Goal: Information Seeking & Learning: Learn about a topic

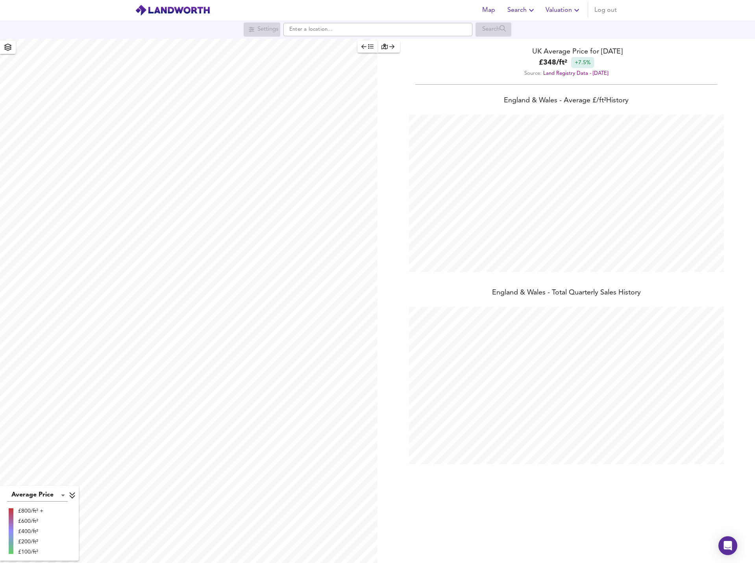
scroll to position [563, 755]
click at [369, 28] on input "text" at bounding box center [377, 29] width 189 height 13
paste input "CB8 9SQ"
click at [367, 48] on small "Ditton Green, [GEOGRAPHIC_DATA], [GEOGRAPHIC_DATA]" at bounding box center [386, 45] width 124 height 5
type input "[STREET_ADDRESS]"
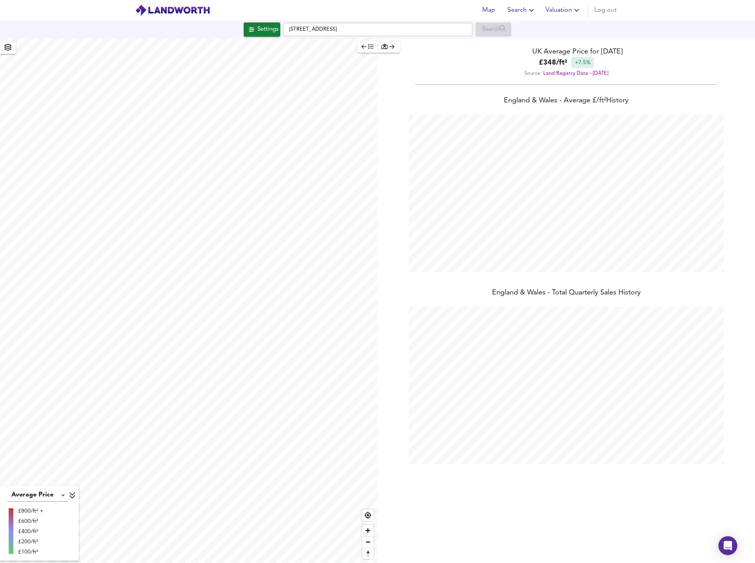
checkbox input "false"
checkbox input "true"
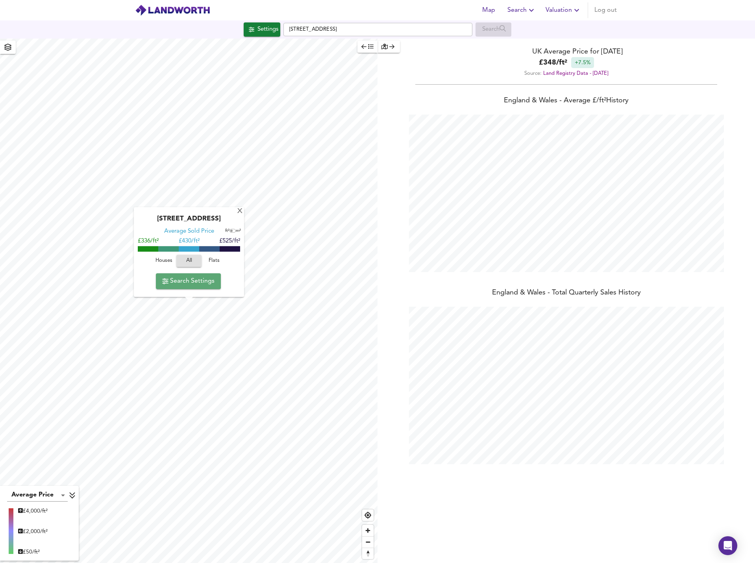
click at [202, 279] on span "Search Settings" at bounding box center [188, 281] width 52 height 11
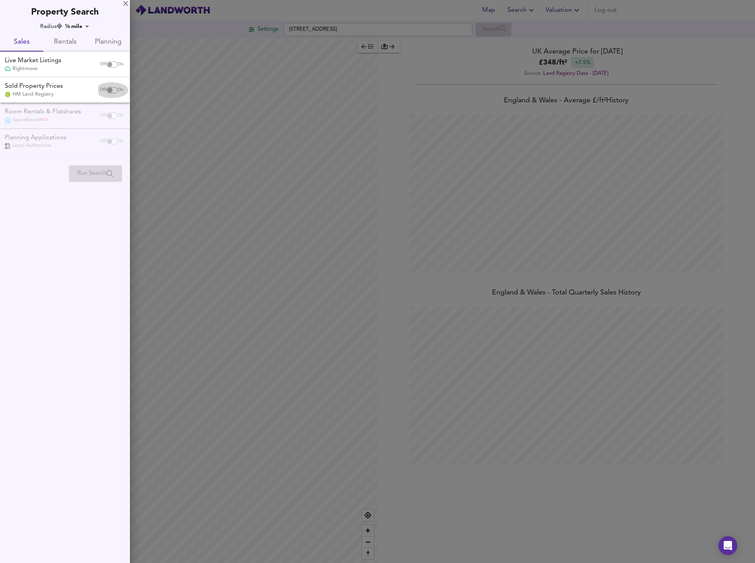
click at [113, 89] on input "checkbox" at bounding box center [109, 90] width 19 height 6
checkbox input "true"
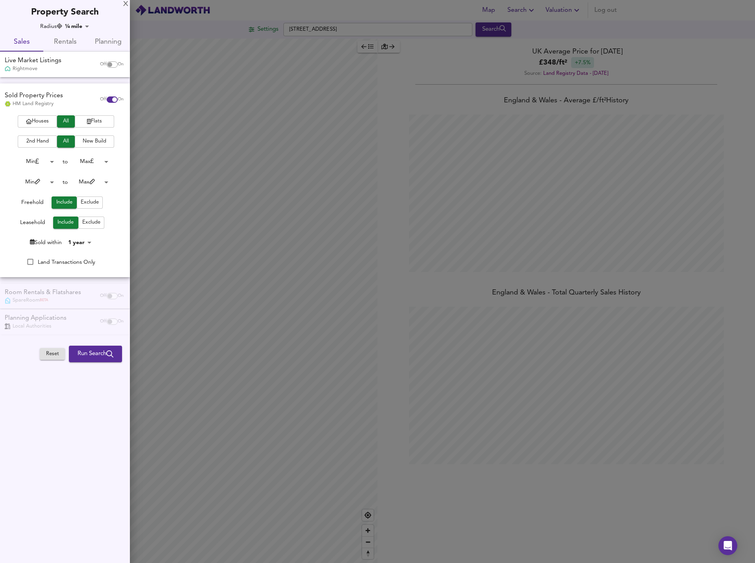
click at [112, 63] on input "checkbox" at bounding box center [109, 64] width 19 height 6
checkbox input "true"
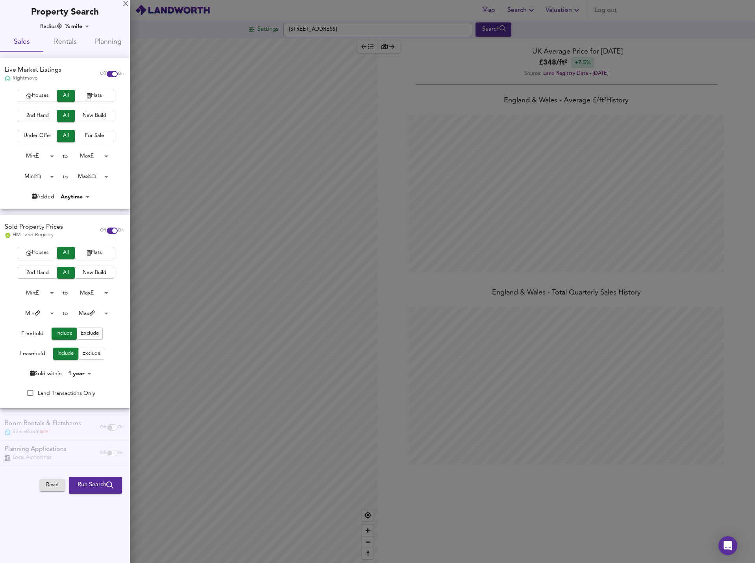
click at [42, 251] on span "Houses" at bounding box center [37, 252] width 31 height 9
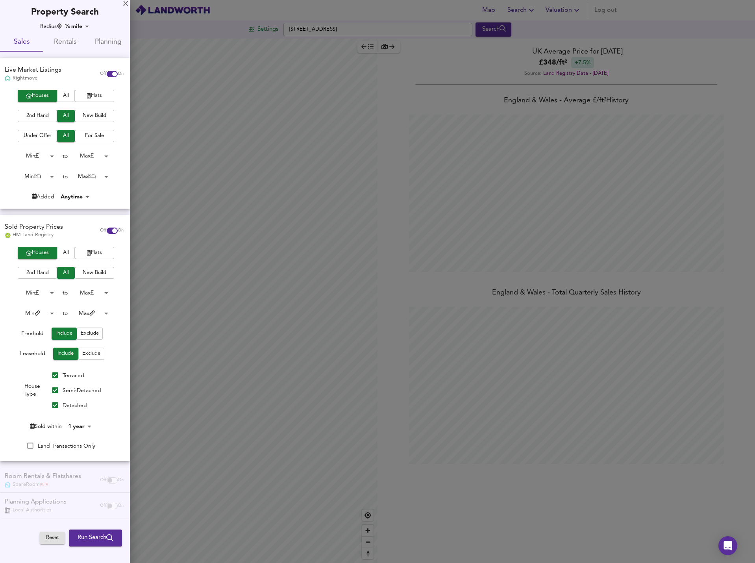
click at [65, 385] on label "Semi-Detached" at bounding box center [75, 390] width 54 height 15
click at [63, 385] on input "Semi-Detached" at bounding box center [55, 390] width 15 height 15
checkbox input "false"
click at [66, 379] on label "Terraced" at bounding box center [66, 375] width 37 height 15
click at [63, 379] on input "Terraced" at bounding box center [55, 375] width 15 height 15
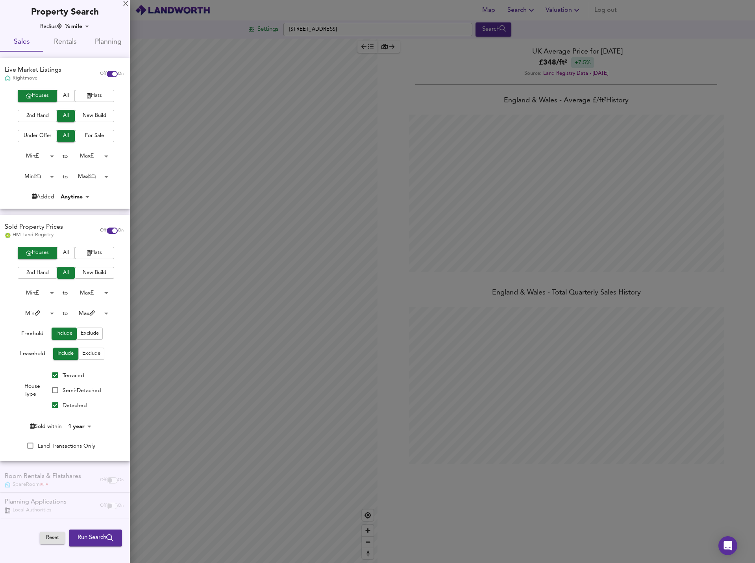
checkbox input "false"
click at [84, 428] on body "Map Search Valuation Log out Settings [GEOGRAPHIC_DATA] 9SQ Search Average Pric…" at bounding box center [377, 281] width 755 height 563
click at [15, 427] on div at bounding box center [377, 281] width 755 height 563
click at [93, 536] on span "Run Search" at bounding box center [96, 538] width 36 height 10
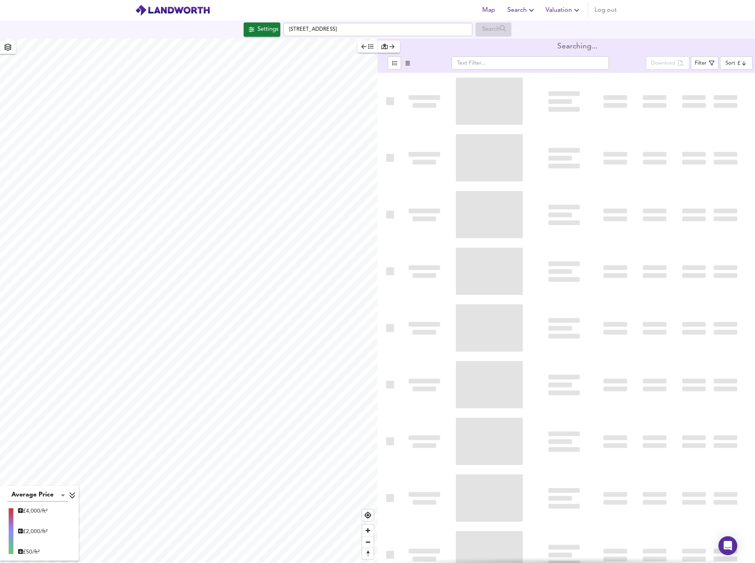
type input "bestdeal"
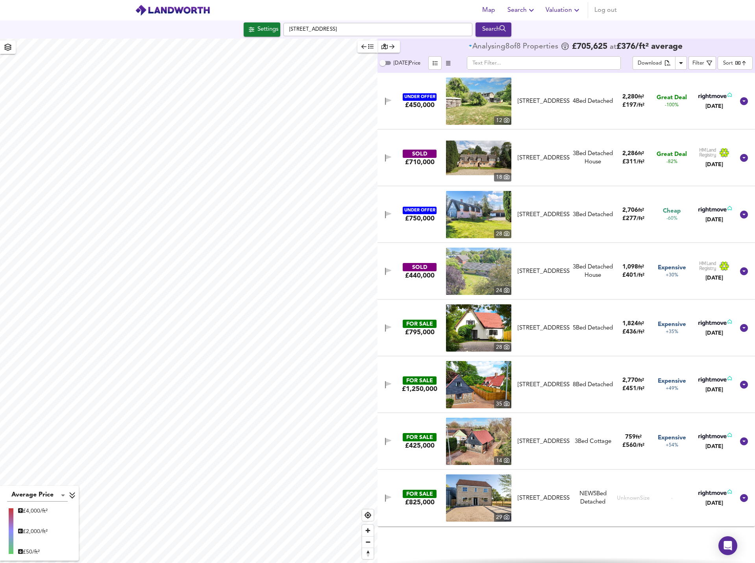
click at [8, 46] on icon "button" at bounding box center [8, 47] width 8 height 7
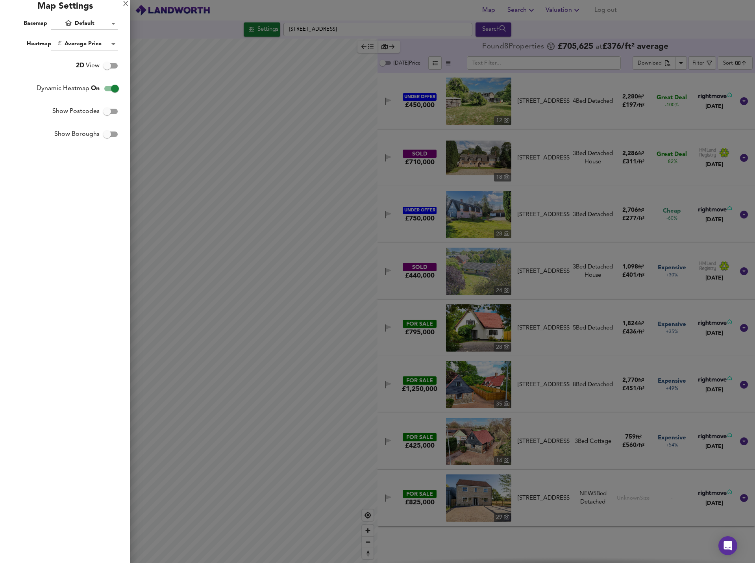
click at [368, 81] on div at bounding box center [377, 281] width 755 height 563
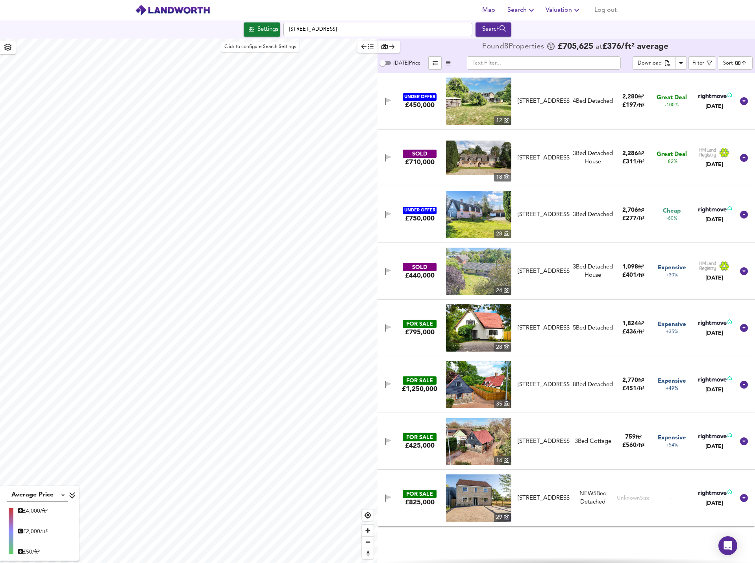
click at [252, 30] on span "Settings" at bounding box center [262, 29] width 33 height 10
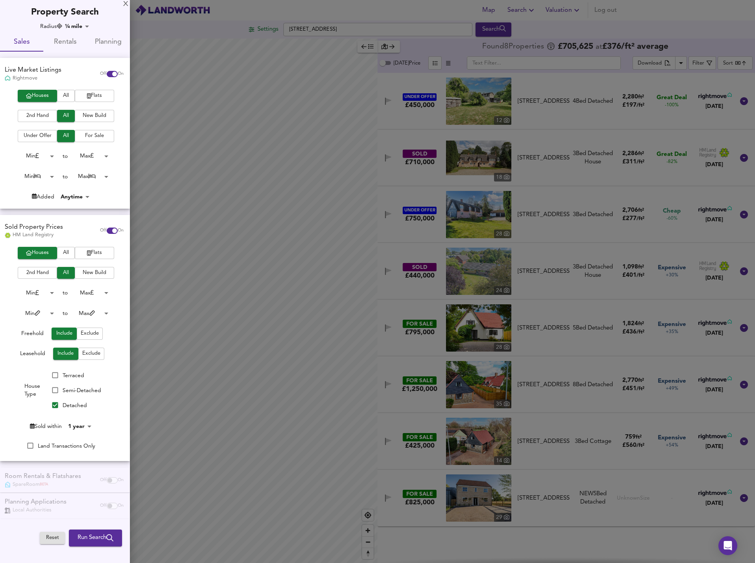
click at [105, 73] on input "checkbox" at bounding box center [114, 74] width 19 height 6
checkbox input "false"
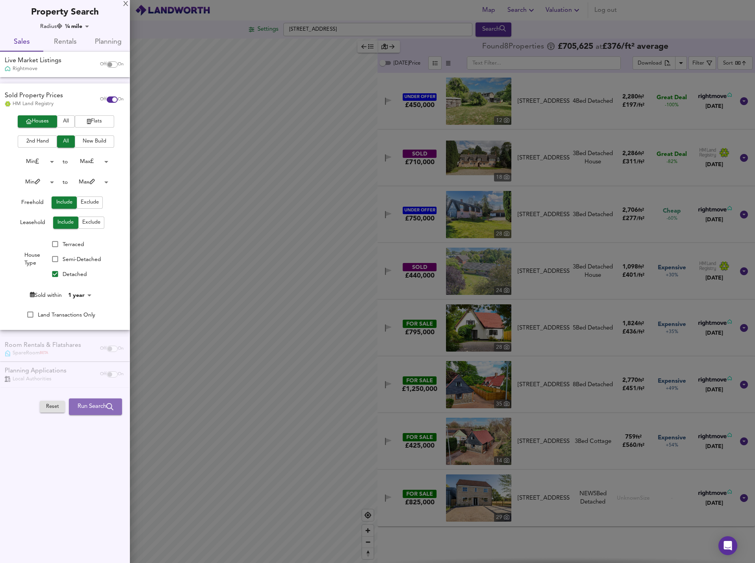
click at [95, 406] on span "Run Search" at bounding box center [96, 406] width 36 height 10
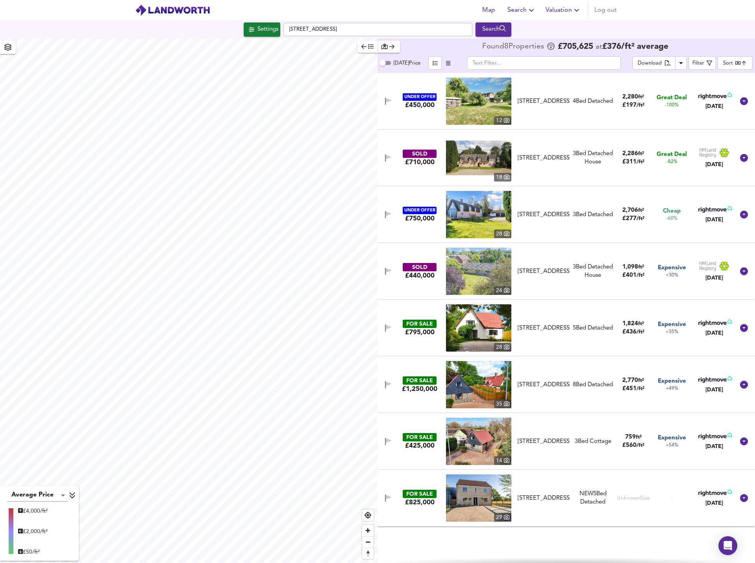
type input "cheapest"
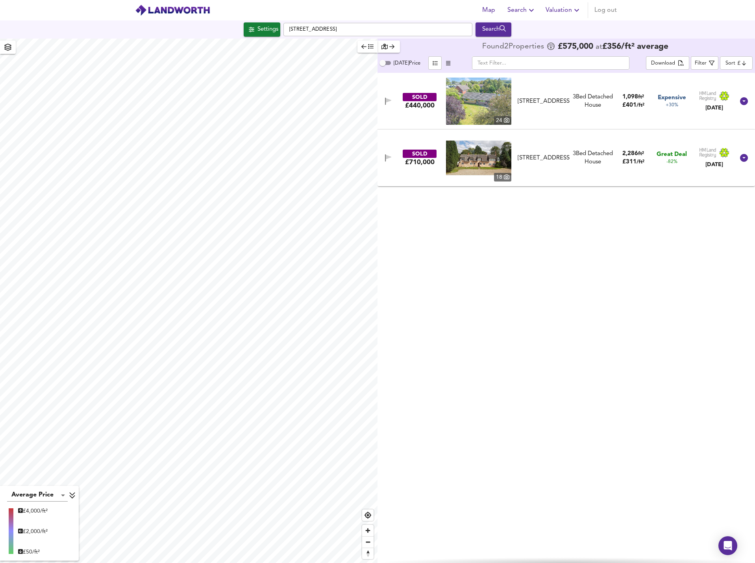
click at [249, 31] on icon "button" at bounding box center [252, 30] width 6 height 6
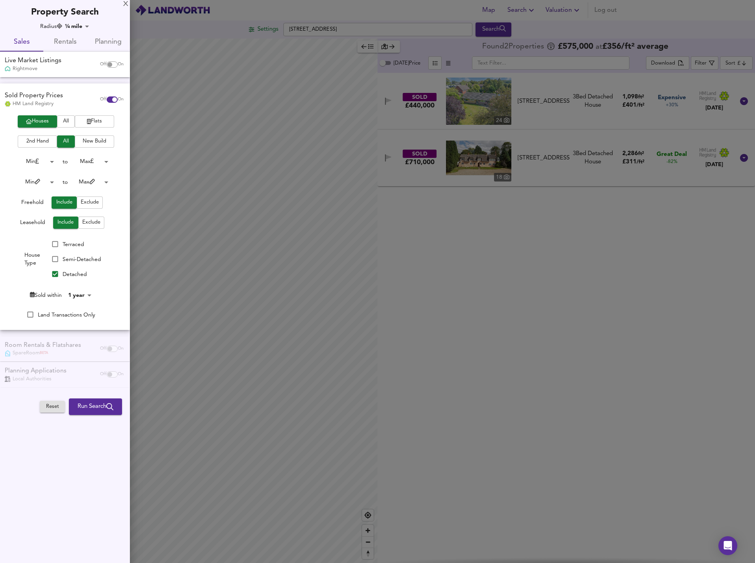
click at [76, 22] on div "X Property Search Radius ¼ mile 402 Sales Rentals Planning Live Market Listings…" at bounding box center [65, 209] width 130 height 418
click at [74, 29] on body "Map Search Valuation Log out Settings [GEOGRAPHIC_DATA] 9SQ Search Average Pric…" at bounding box center [377, 281] width 755 height 563
click at [82, 107] on li "3 miles" at bounding box center [81, 104] width 35 height 13
type input "4827"
click at [103, 407] on span "Run Search" at bounding box center [96, 406] width 36 height 10
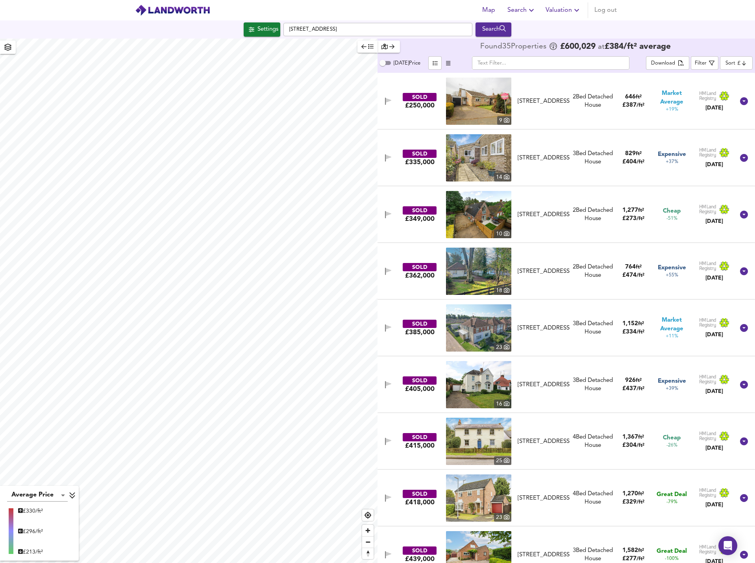
click at [0, 52] on button "button" at bounding box center [8, 47] width 16 height 13
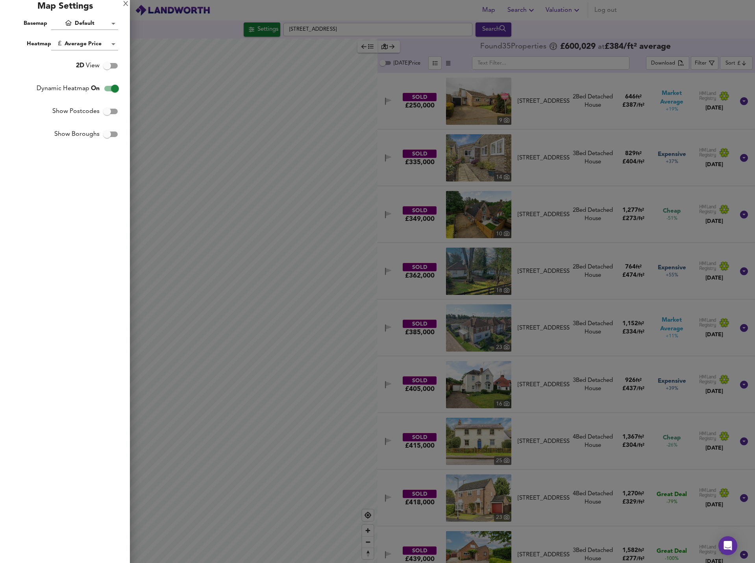
click at [247, 41] on div at bounding box center [377, 281] width 755 height 563
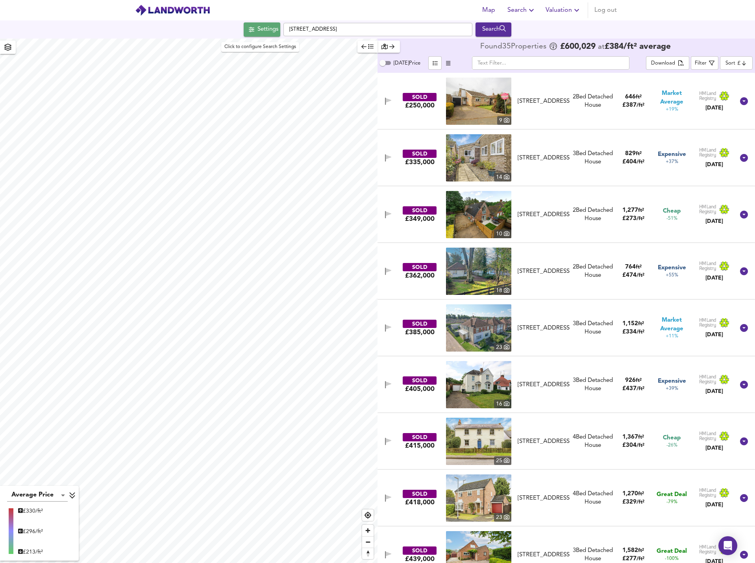
click at [257, 31] on div "Settings" at bounding box center [267, 29] width 21 height 10
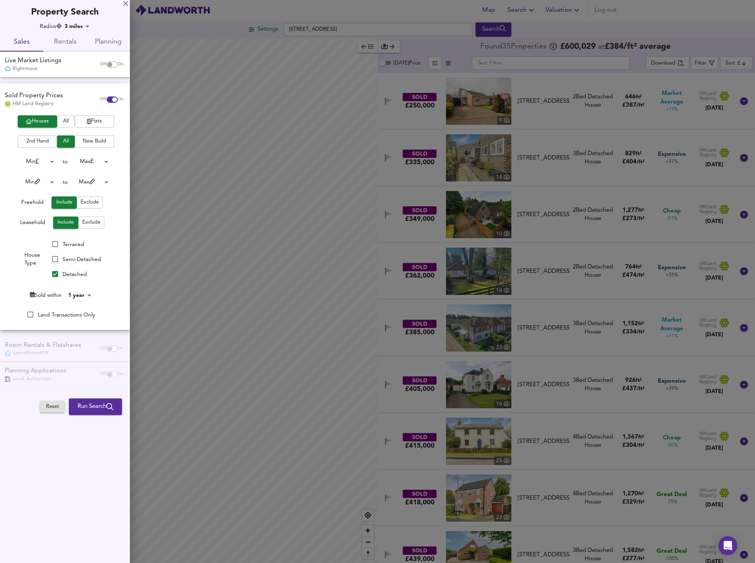
click at [333, 165] on div at bounding box center [377, 281] width 755 height 563
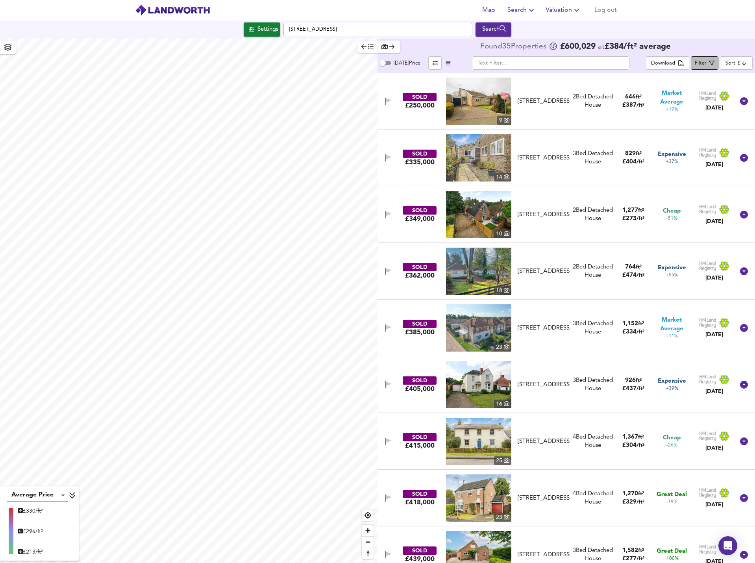
click at [710, 59] on span "Filter" at bounding box center [705, 63] width 20 height 10
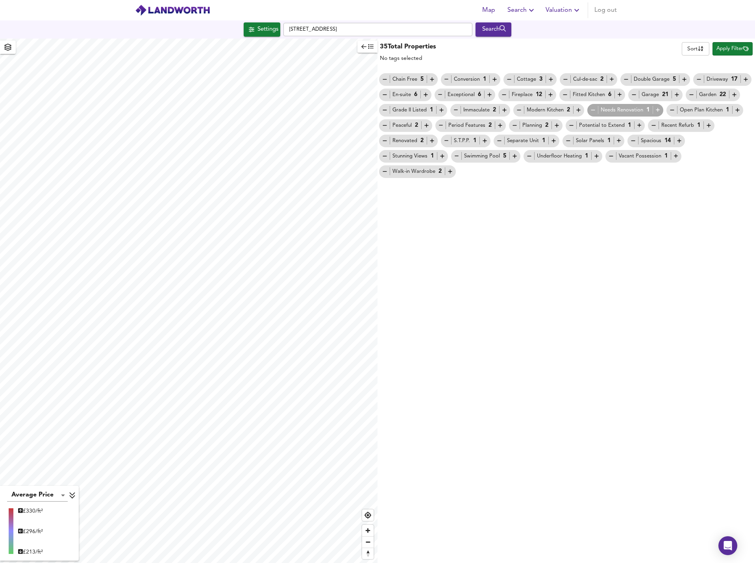
click at [370, 46] on icon "button" at bounding box center [371, 46] width 6 height 5
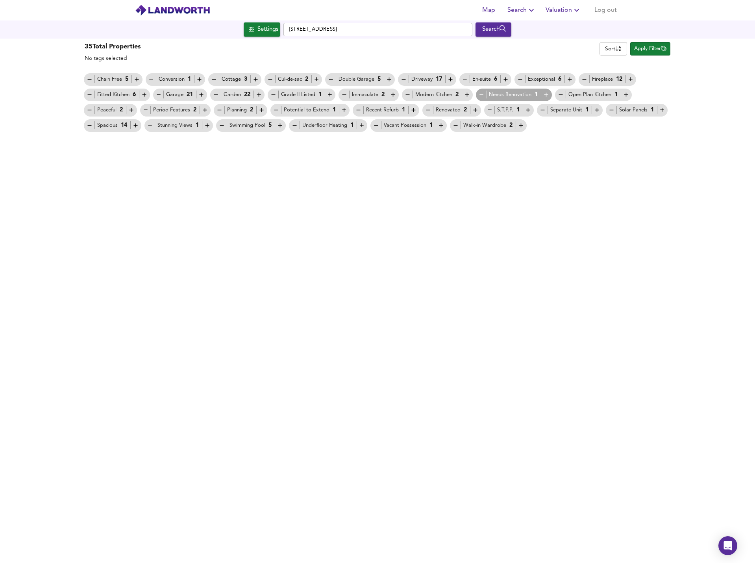
type input "402"
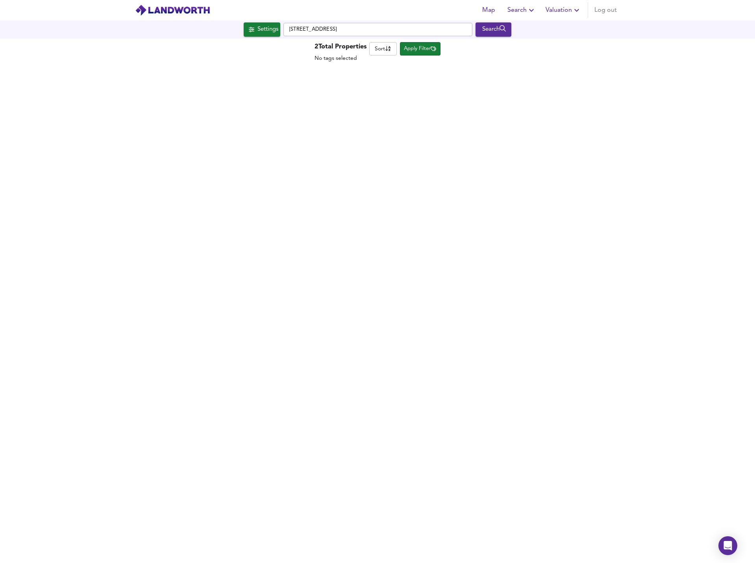
checkbox input "true"
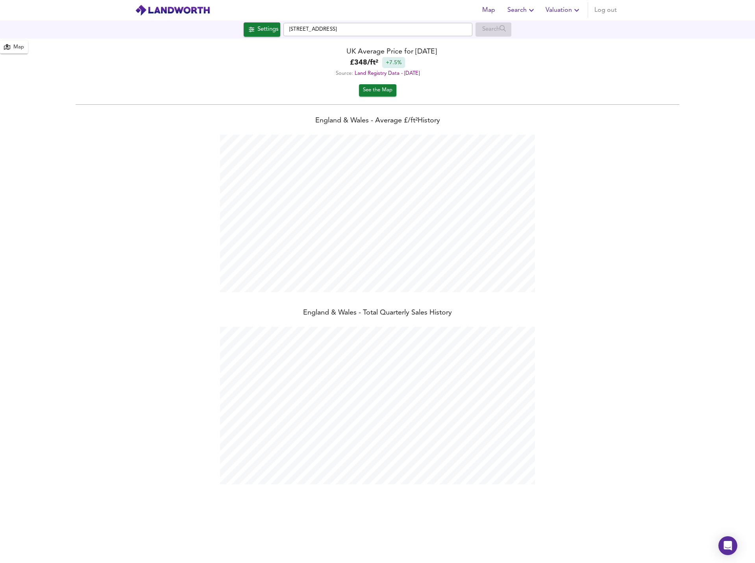
scroll to position [563, 755]
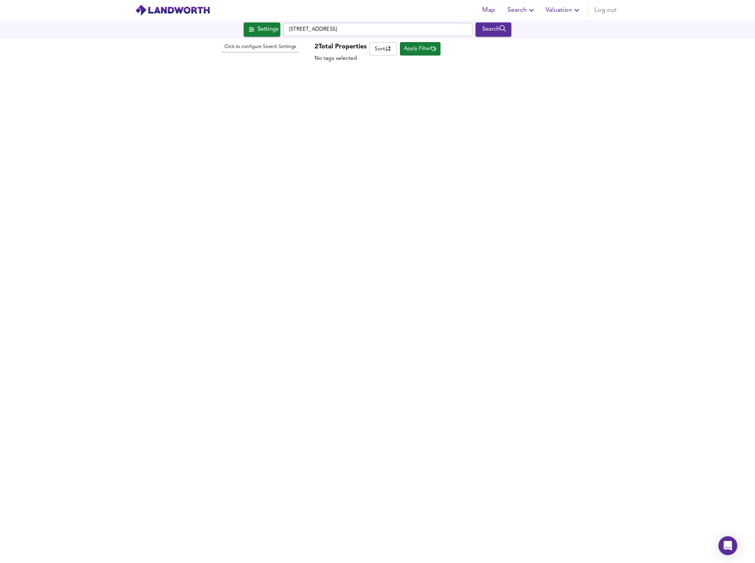
click at [267, 30] on div "Settings" at bounding box center [267, 29] width 21 height 10
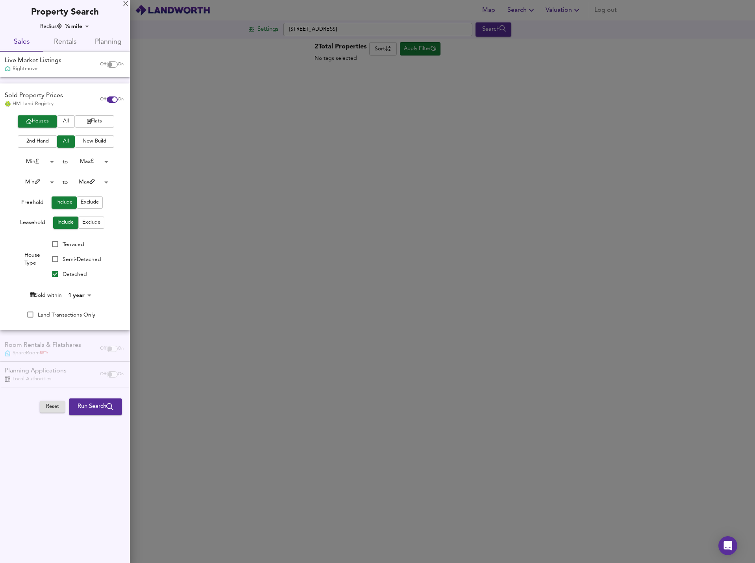
click at [95, 401] on button "Run Search" at bounding box center [95, 406] width 53 height 17
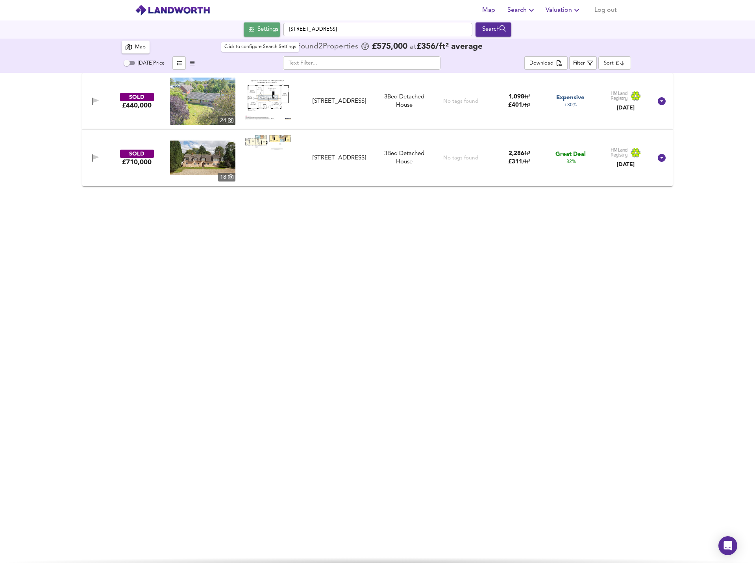
click at [268, 35] on div "Settings" at bounding box center [267, 29] width 21 height 10
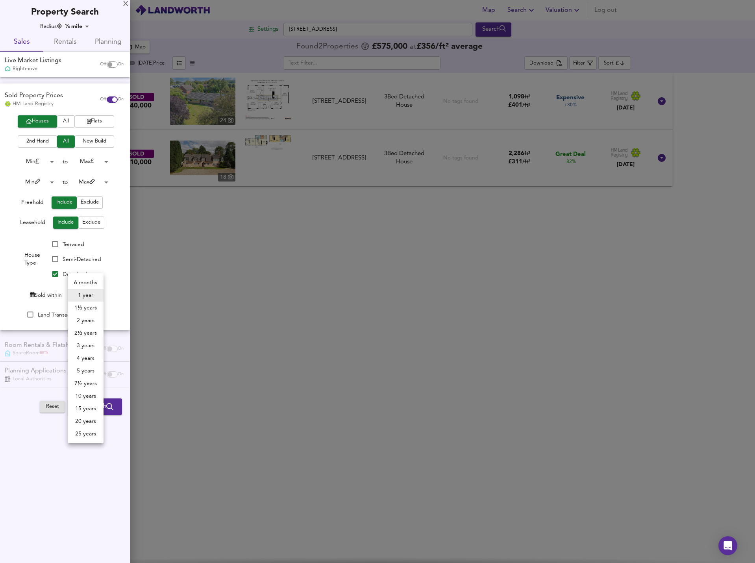
click at [82, 294] on body "Map Search Valuation Log out Settings [GEOGRAPHIC_DATA] 9SQ Search 2 Results Av…" at bounding box center [377, 281] width 755 height 563
click at [83, 320] on li "2 years" at bounding box center [86, 320] width 36 height 13
type input "24"
click at [100, 403] on span "Run Search" at bounding box center [96, 406] width 36 height 10
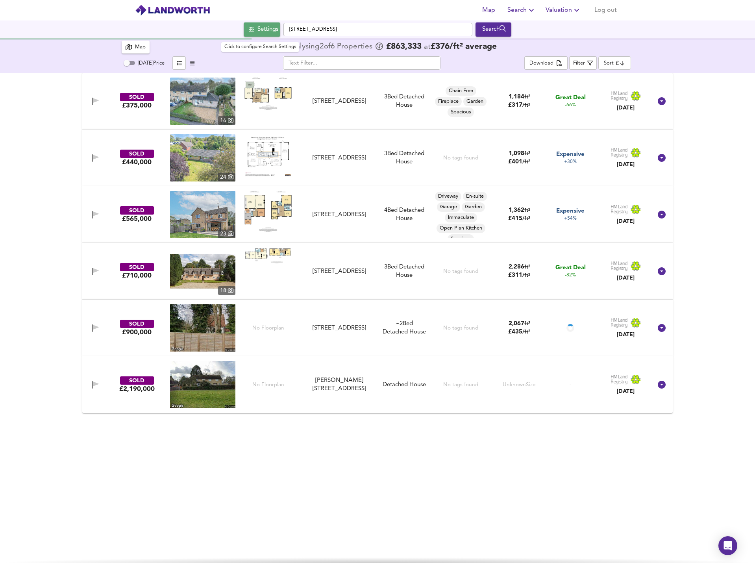
click at [270, 31] on div "Settings" at bounding box center [267, 29] width 21 height 10
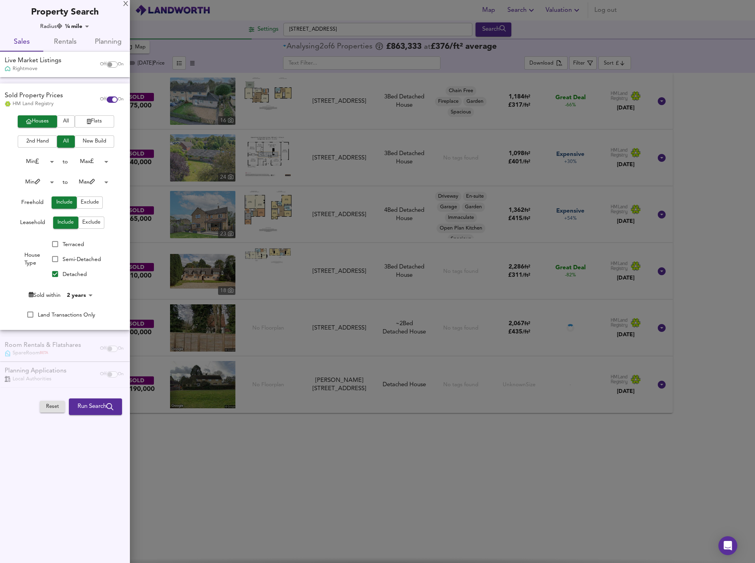
click at [218, 232] on div at bounding box center [377, 281] width 755 height 563
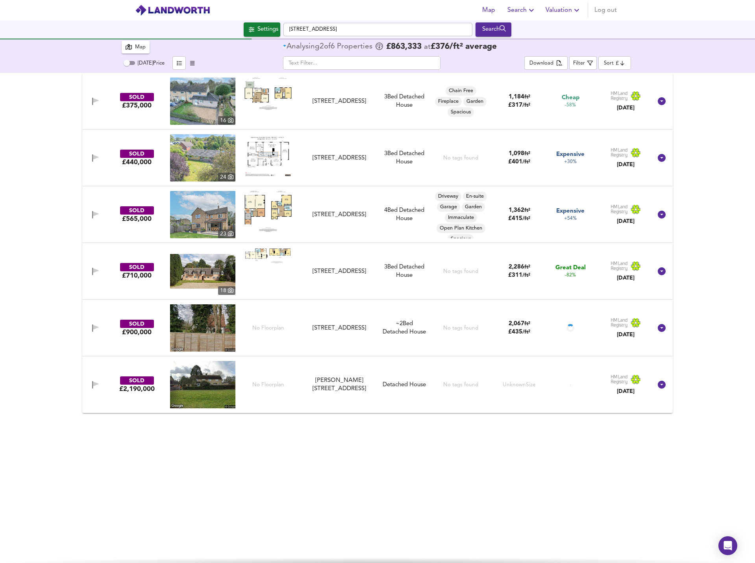
click at [192, 62] on icon "button" at bounding box center [192, 63] width 4 height 5
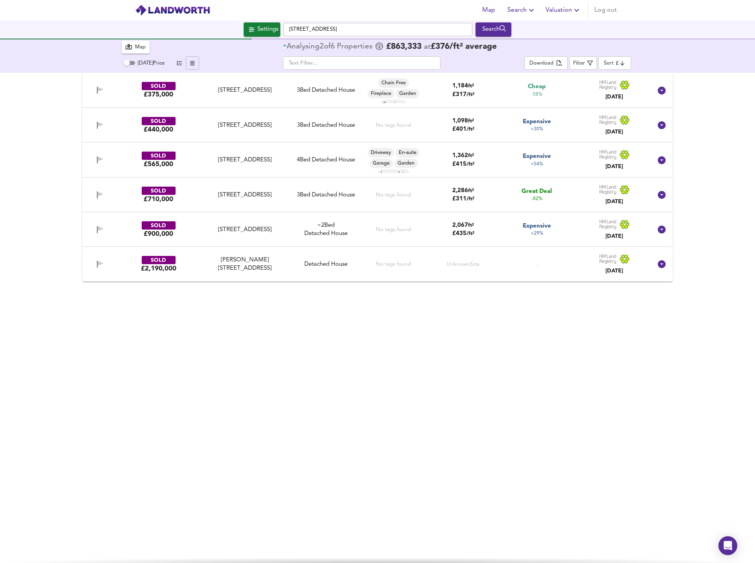
click at [177, 63] on icon "button" at bounding box center [179, 63] width 5 height 4
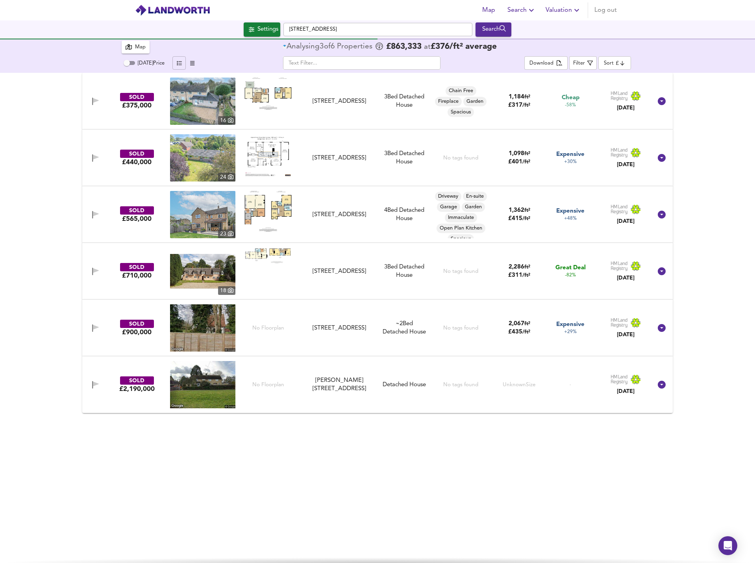
click at [134, 44] on div "Map" at bounding box center [136, 47] width 20 height 10
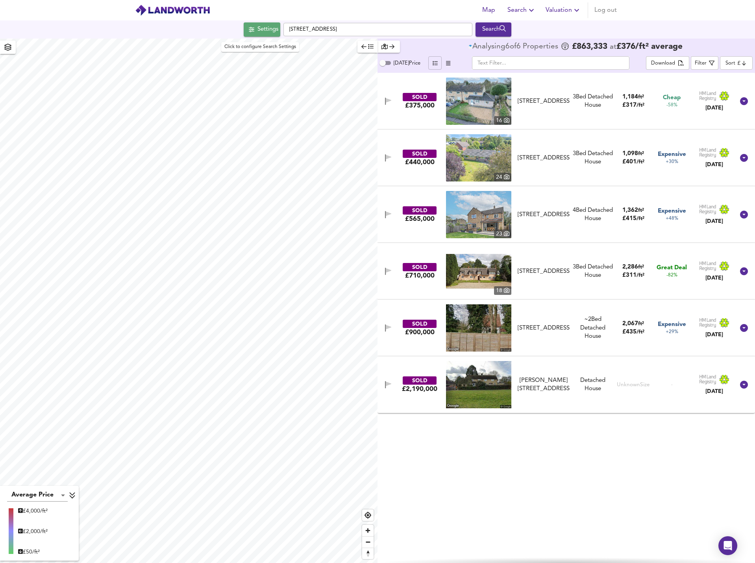
click at [257, 28] on div "Settings" at bounding box center [267, 29] width 21 height 10
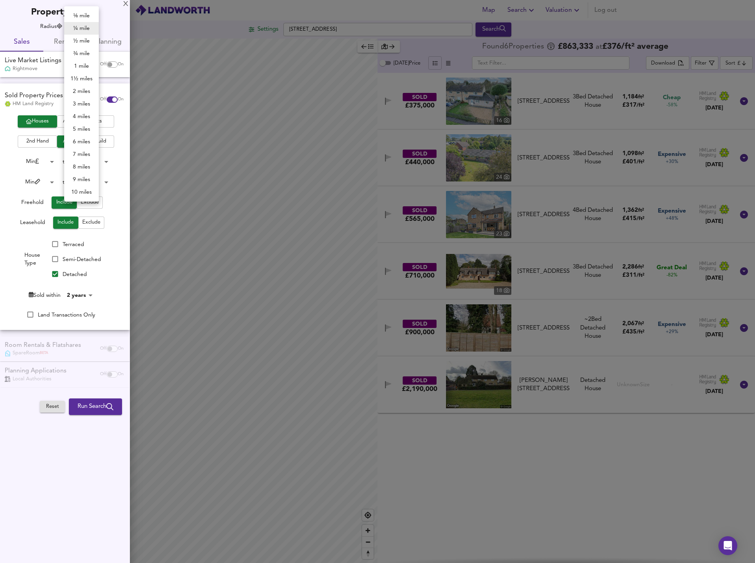
click at [80, 24] on body "Map Search Valuation Log out Settings [GEOGRAPHIC_DATA] 9SQ Search Average Pric…" at bounding box center [377, 281] width 755 height 563
click at [74, 101] on li "3 miles" at bounding box center [81, 104] width 35 height 13
type input "4827"
click at [103, 408] on span "Run Search" at bounding box center [96, 406] width 36 height 10
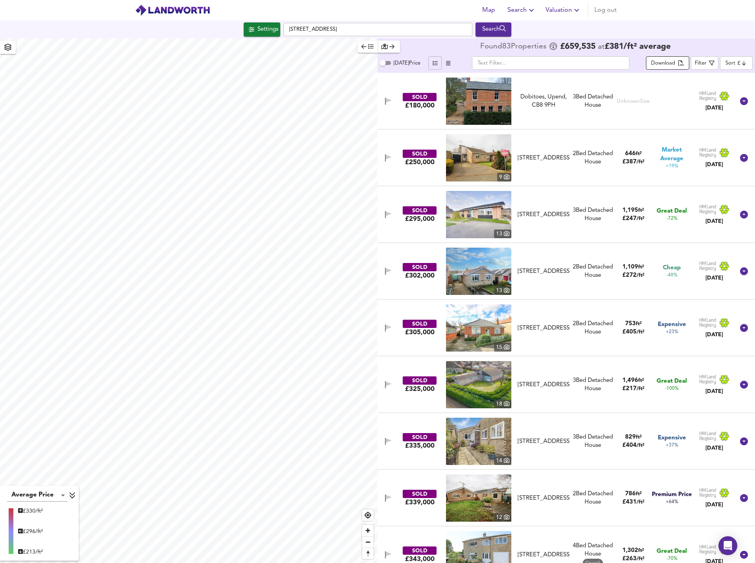
click at [675, 62] on div "Download" at bounding box center [663, 63] width 24 height 9
click at [249, 26] on span "Settings" at bounding box center [262, 29] width 33 height 10
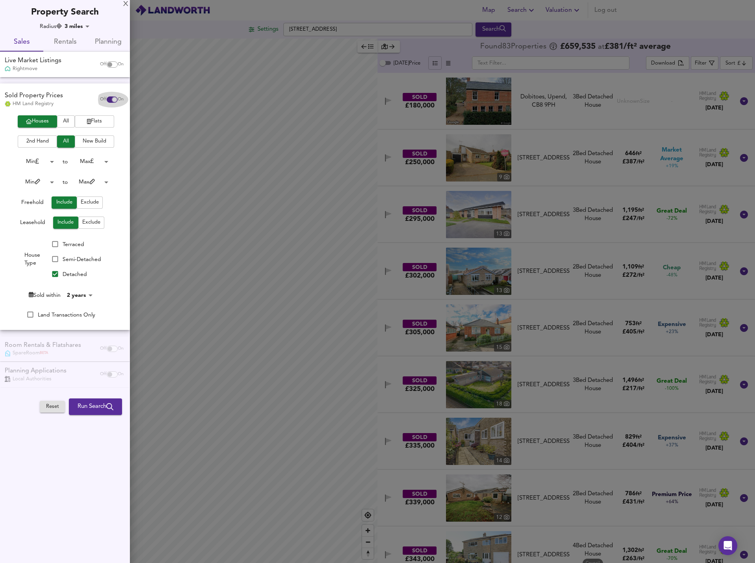
click at [108, 98] on input "checkbox" at bounding box center [114, 99] width 19 height 6
checkbox input "false"
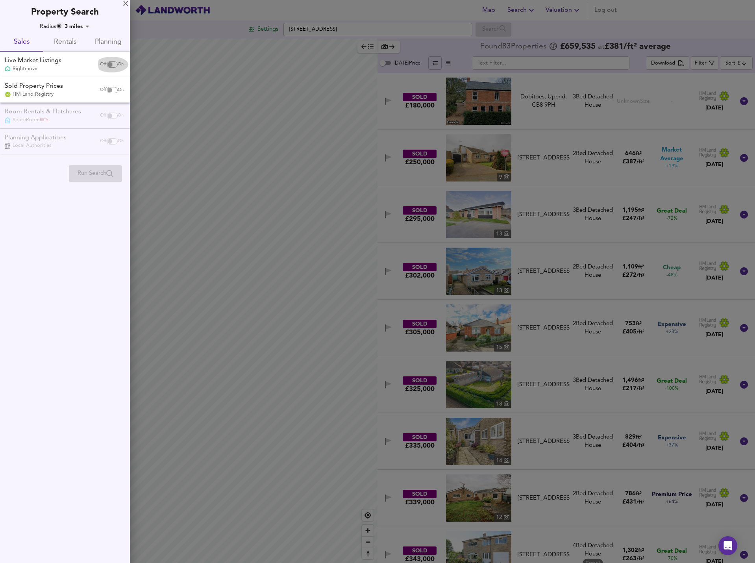
click at [109, 65] on input "checkbox" at bounding box center [109, 64] width 19 height 6
checkbox input "true"
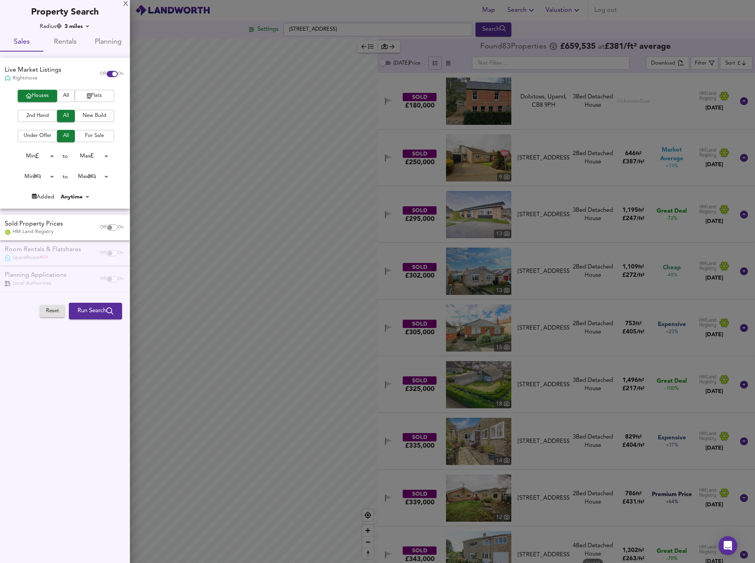
click at [38, 131] on button "Under Offer" at bounding box center [37, 136] width 39 height 12
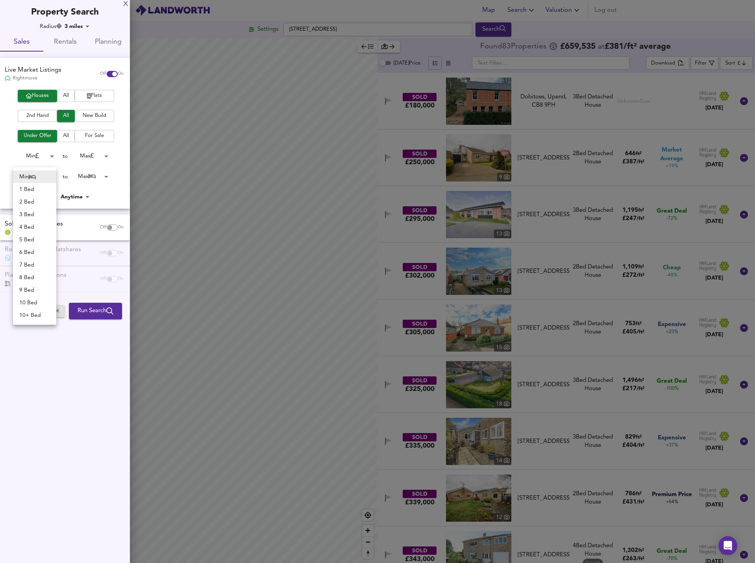
click at [39, 173] on body "Map Search Valuation Log out Settings [GEOGRAPHIC_DATA] 9SQ Search Average Pric…" at bounding box center [377, 281] width 755 height 563
click at [26, 225] on li "4 Bed" at bounding box center [34, 227] width 43 height 13
type input "4"
click at [86, 175] on body "Map Search Valuation Log out Settings [GEOGRAPHIC_DATA] 9SQ Search Average Pric…" at bounding box center [377, 281] width 755 height 563
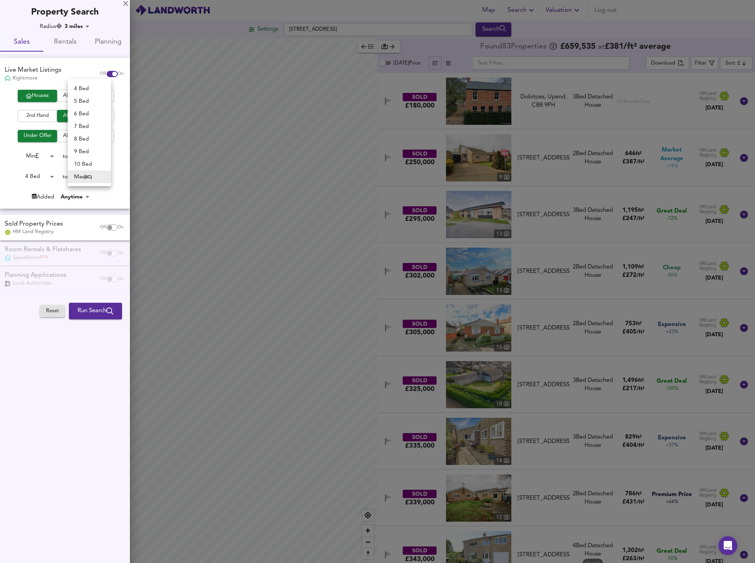
click at [77, 100] on li "5 Bed" at bounding box center [89, 101] width 43 height 13
type input "5"
click at [72, 200] on body "Map Search Valuation Log out Settings [GEOGRAPHIC_DATA] 9SQ Search Average Pric…" at bounding box center [377, 281] width 755 height 563
click at [95, 312] on div at bounding box center [377, 281] width 755 height 563
click at [95, 312] on span "Run Search" at bounding box center [96, 311] width 36 height 10
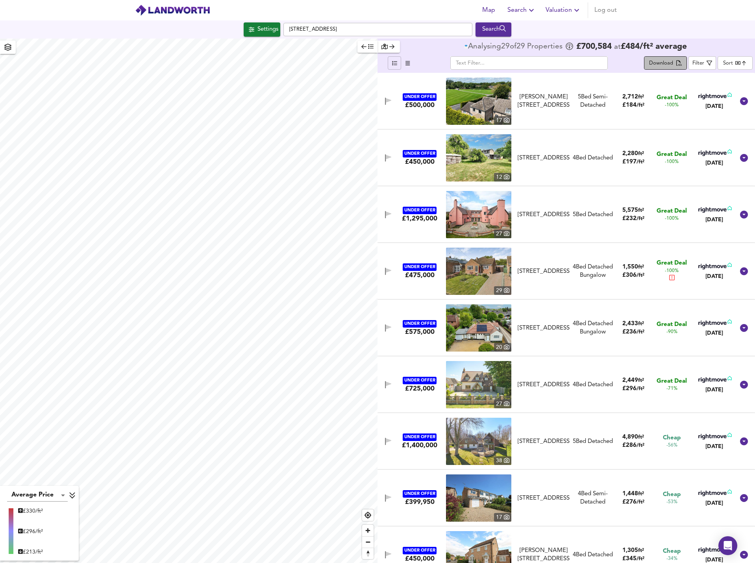
click at [676, 59] on button "Download" at bounding box center [665, 62] width 43 height 13
click at [264, 28] on div "Settings" at bounding box center [267, 29] width 21 height 10
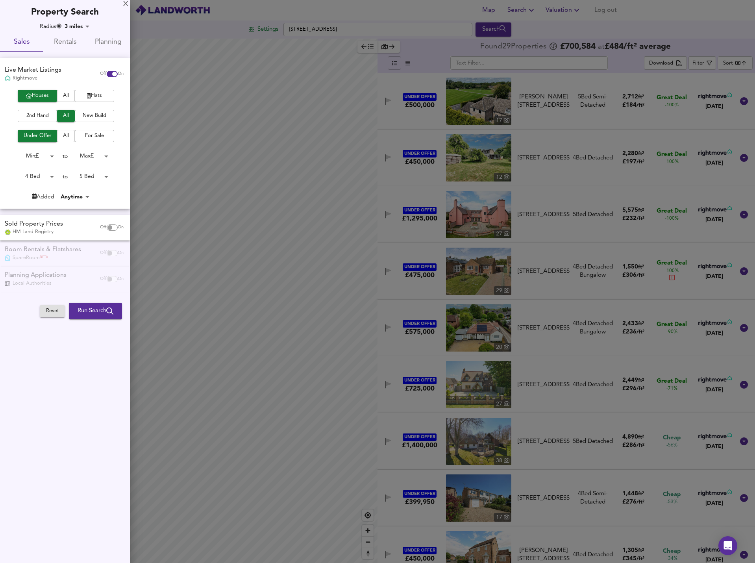
click at [91, 135] on span "For Sale" at bounding box center [94, 135] width 31 height 9
click at [93, 310] on span "Run Search" at bounding box center [96, 311] width 36 height 10
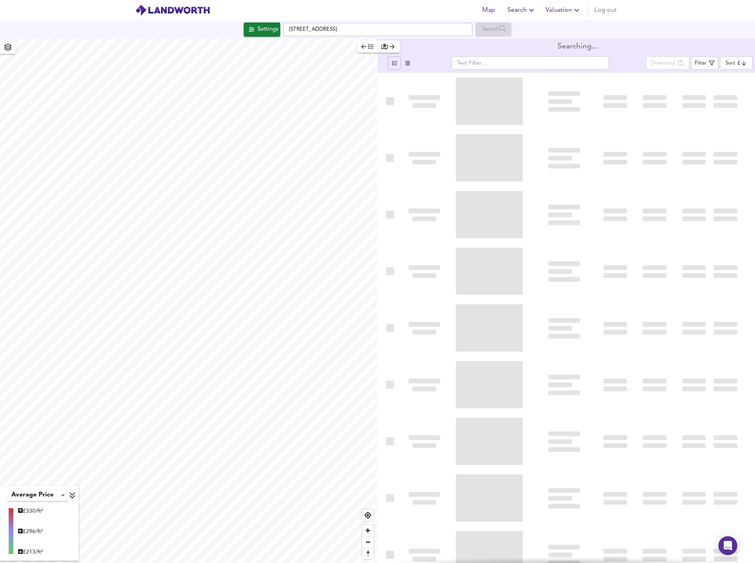
type input "bestdeal"
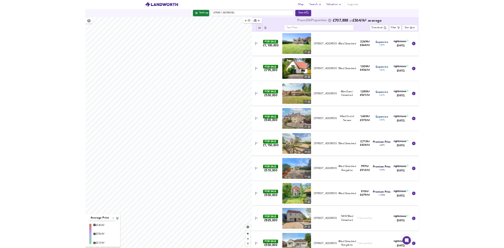
scroll to position [1550, 0]
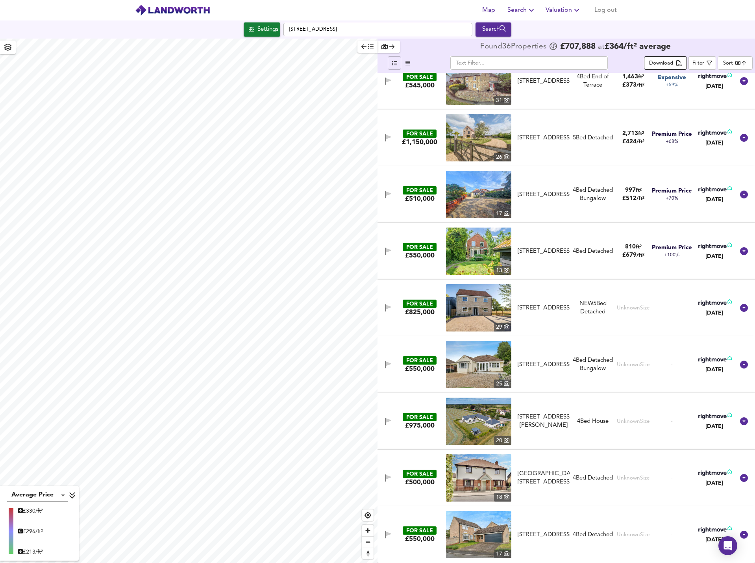
click at [676, 61] on span "Download" at bounding box center [665, 63] width 33 height 9
